Goal: Go to known website: Access a specific website the user already knows

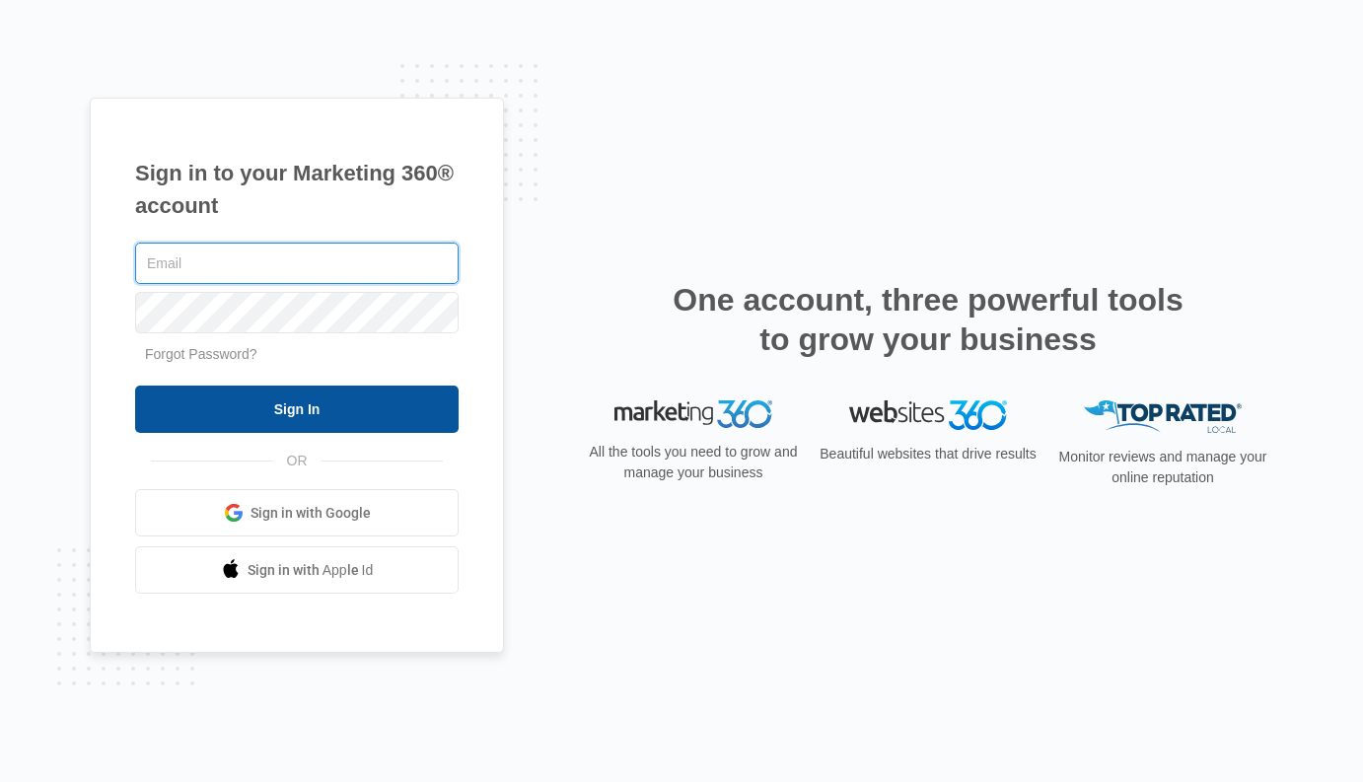
type input "[PERSON_NAME][EMAIL_ADDRESS][PERSON_NAME][DOMAIN_NAME]"
click at [188, 431] on input "Sign In" at bounding box center [296, 409] width 323 height 47
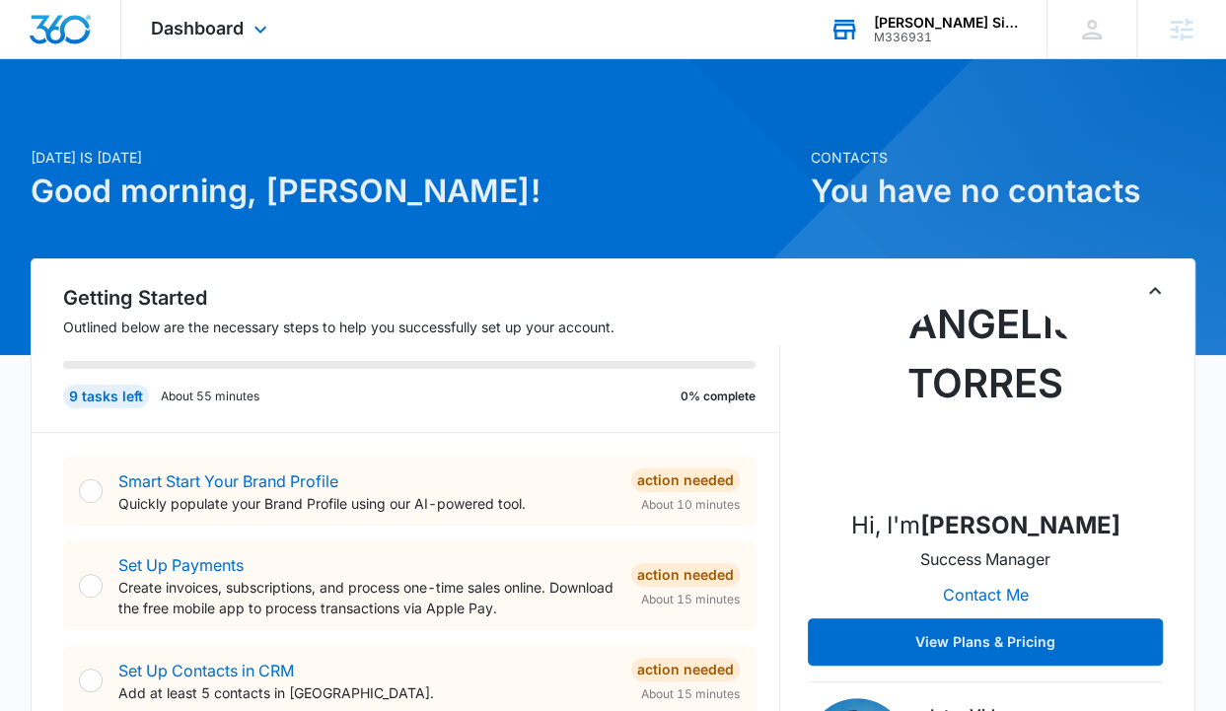
click at [928, 31] on div "M336931" at bounding box center [946, 38] width 144 height 14
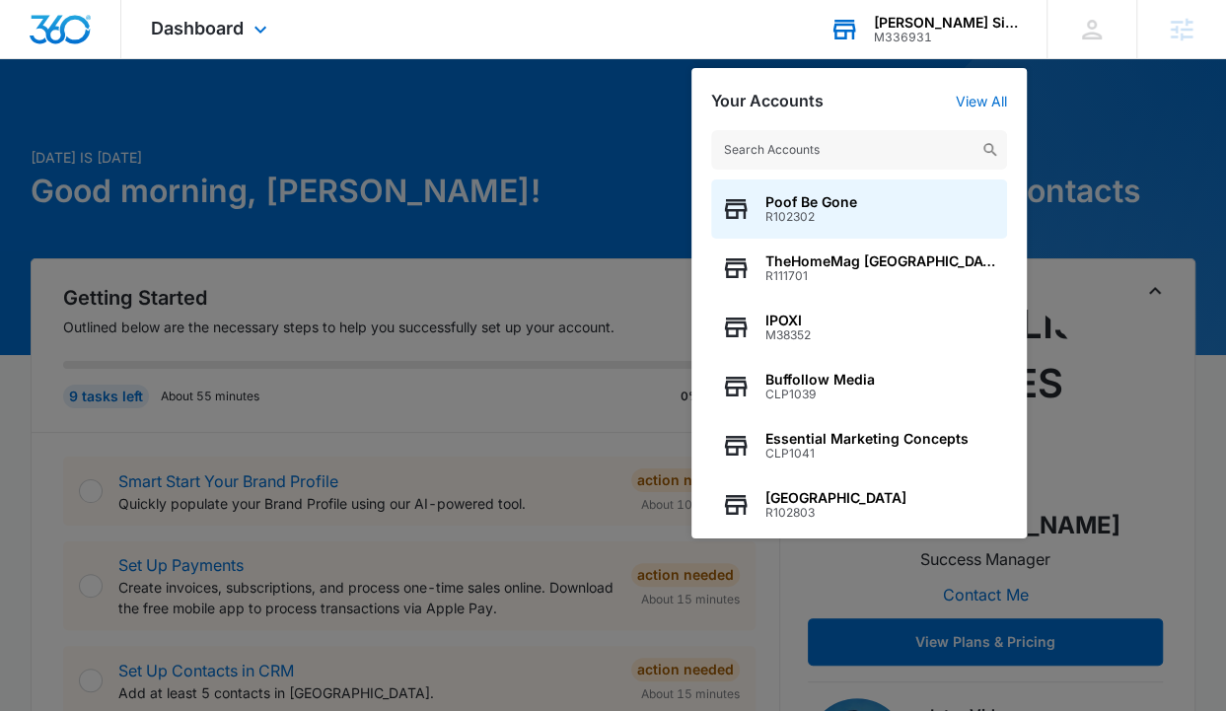
click at [849, 139] on input "text" at bounding box center [859, 149] width 296 height 39
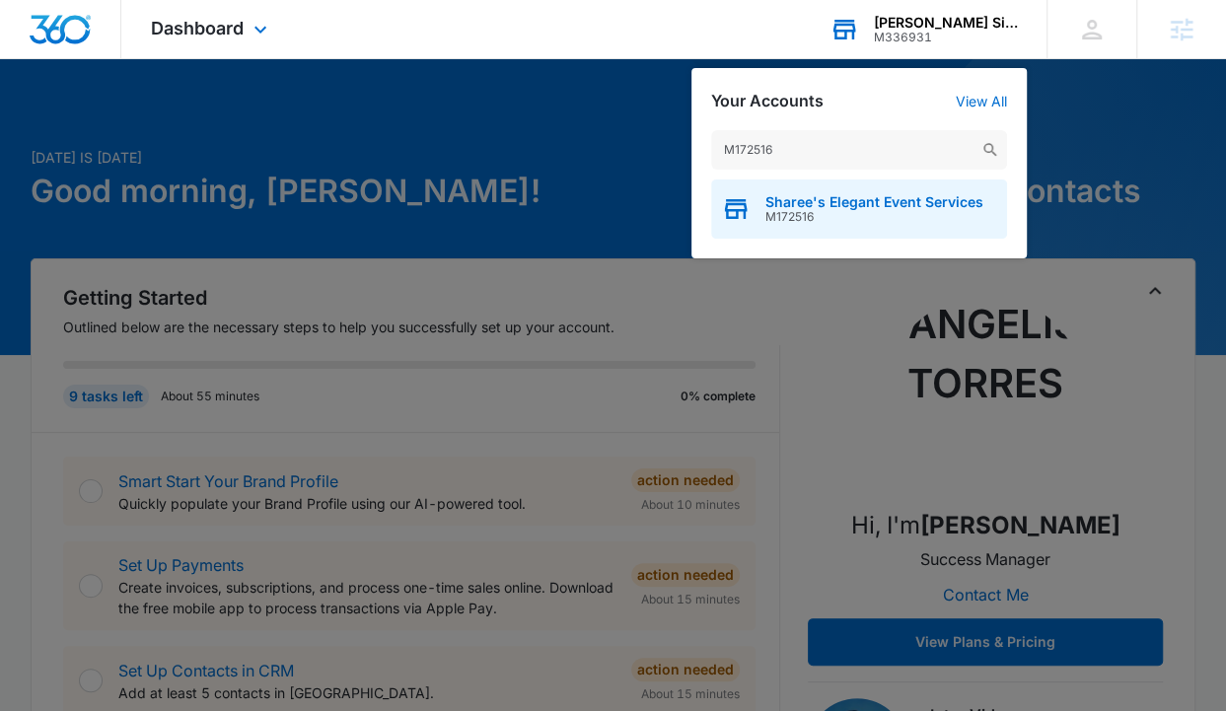
type input "M172516"
click at [820, 214] on span "M172516" at bounding box center [874, 217] width 218 height 14
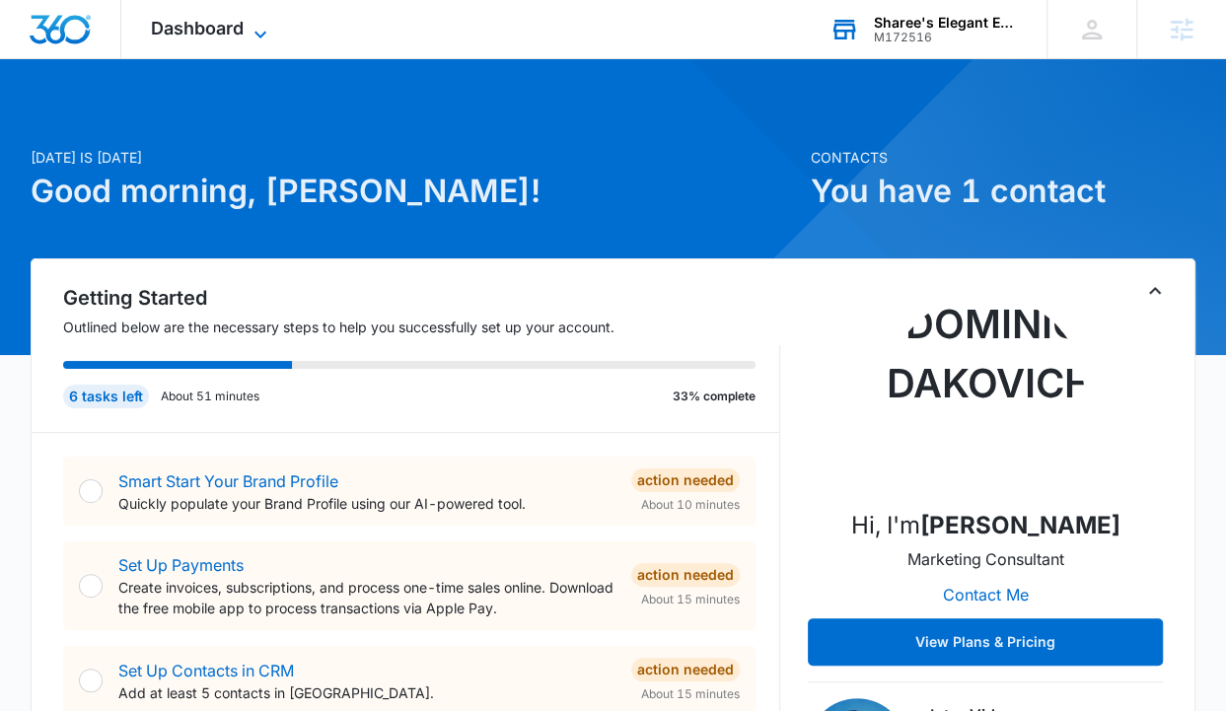
click at [213, 31] on span "Dashboard" at bounding box center [197, 28] width 93 height 21
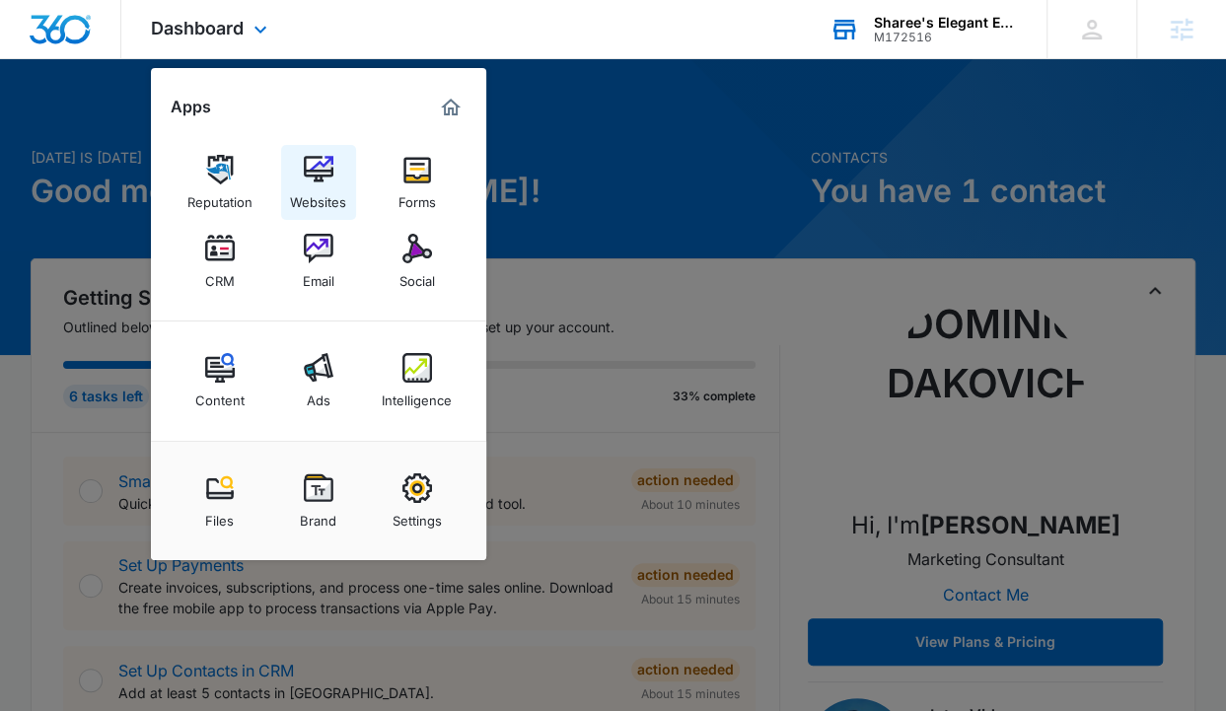
click at [335, 178] on link "Websites" at bounding box center [318, 182] width 75 height 75
